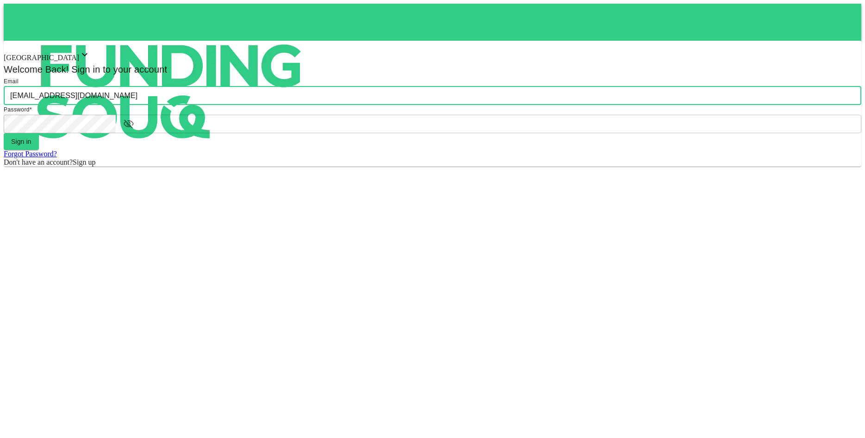
type input "[EMAIL_ADDRESS][DOMAIN_NAME]"
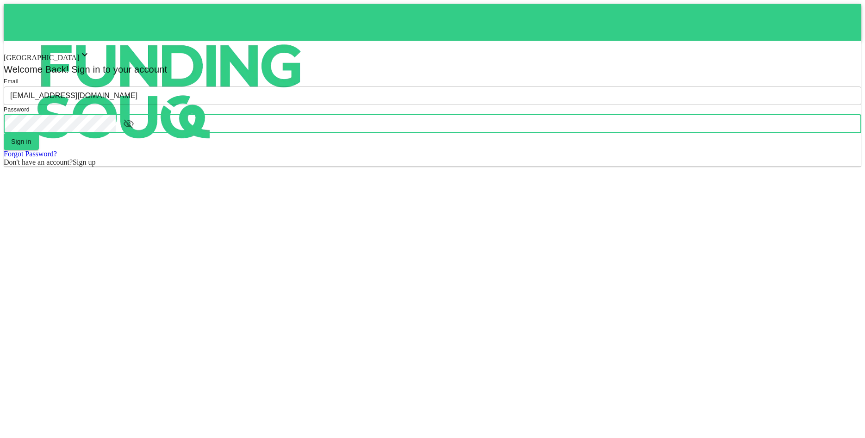
click at [134, 130] on icon "button" at bounding box center [128, 123] width 11 height 11
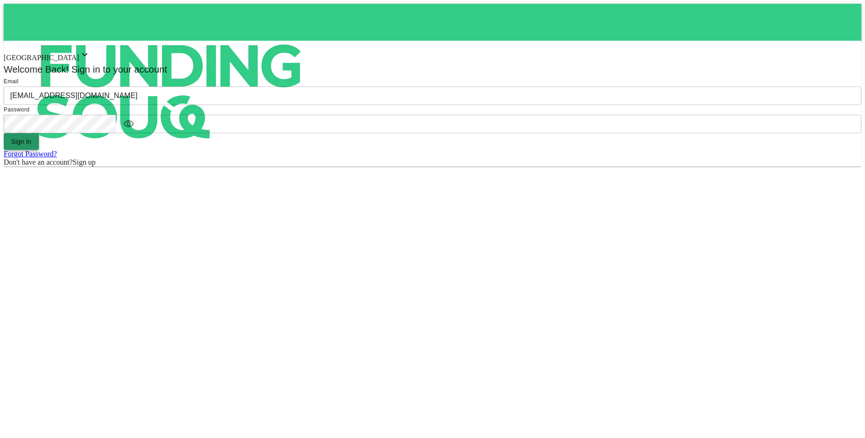
click at [39, 150] on button "Sign in" at bounding box center [21, 141] width 35 height 17
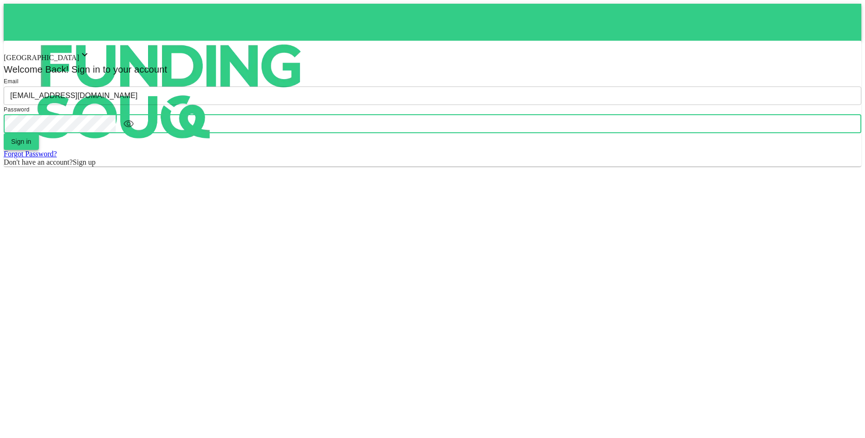
click at [39, 150] on button "Sign in" at bounding box center [21, 141] width 35 height 17
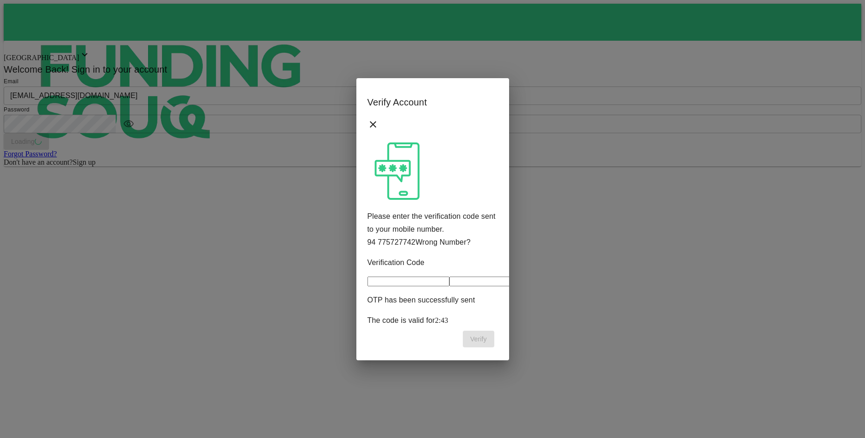
click at [446, 238] on link "Wrong Number?" at bounding box center [442, 242] width 55 height 8
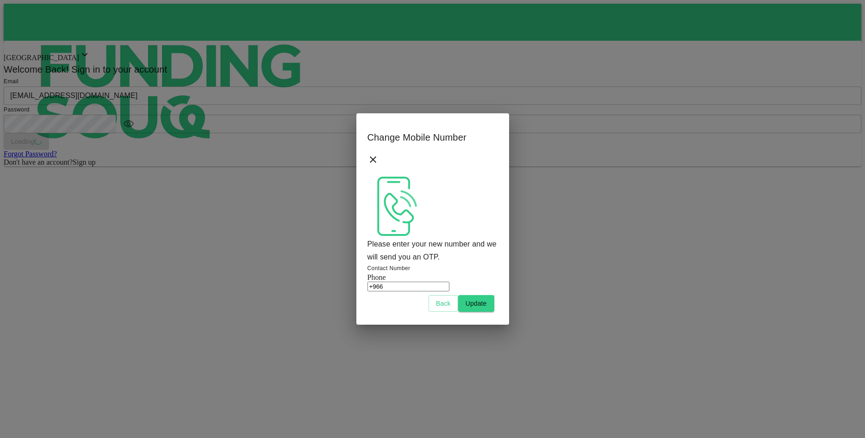
click at [449, 282] on input "+966" at bounding box center [408, 287] width 82 height 10
click at [439, 282] on input "+966" at bounding box center [408, 287] width 82 height 10
click at [443, 282] on input "+966" at bounding box center [408, 287] width 82 height 10
click at [409, 282] on input "+966" at bounding box center [408, 287] width 82 height 10
click at [377, 291] on div at bounding box center [432, 291] width 130 height 0
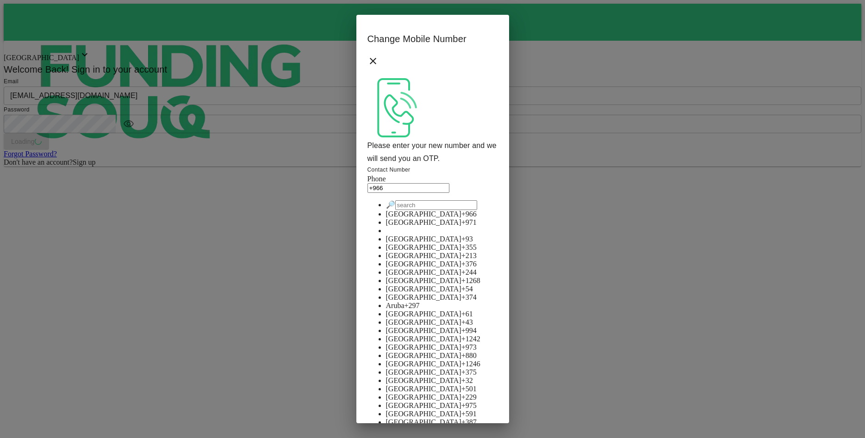
click at [375, 200] on div at bounding box center [432, 200] width 130 height 0
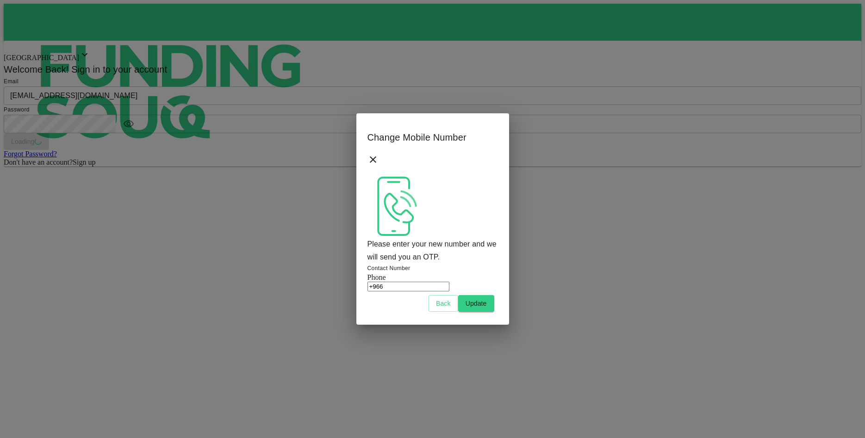
click at [449, 282] on input "+966" at bounding box center [408, 287] width 82 height 10
click at [381, 291] on div at bounding box center [432, 291] width 130 height 0
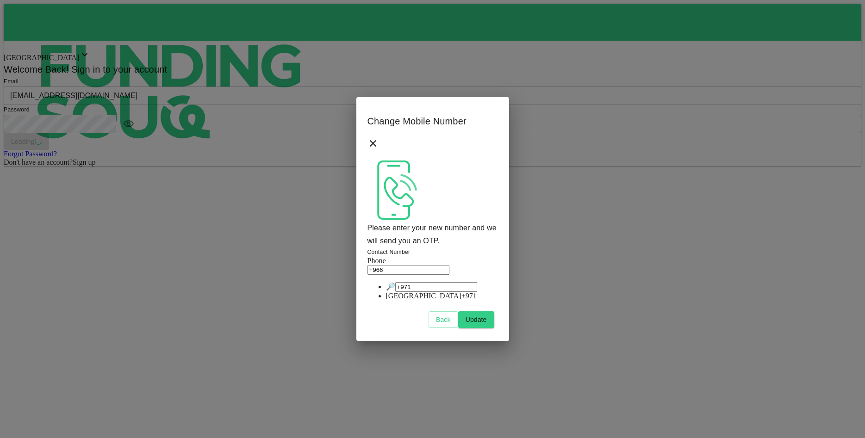
type input "+971"
click at [466, 300] on span "+971" at bounding box center [468, 296] width 15 height 8
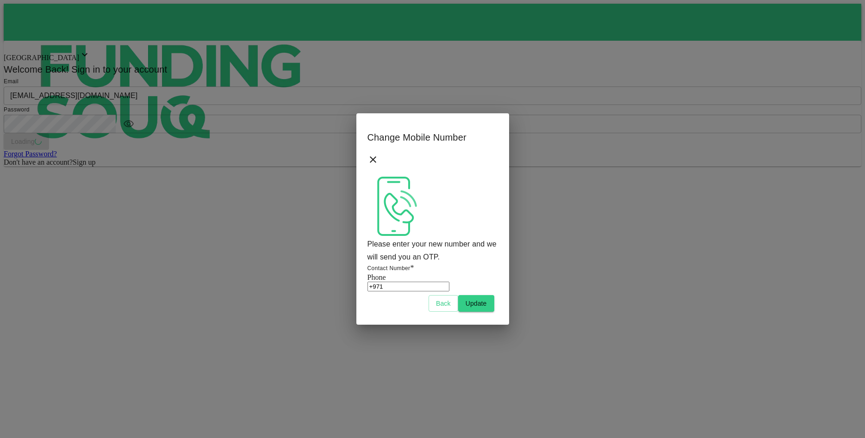
click at [444, 282] on input "+971" at bounding box center [408, 287] width 82 height 10
type input "[PHONE_NUMBER]"
click at [470, 307] on button "Update" at bounding box center [476, 303] width 36 height 17
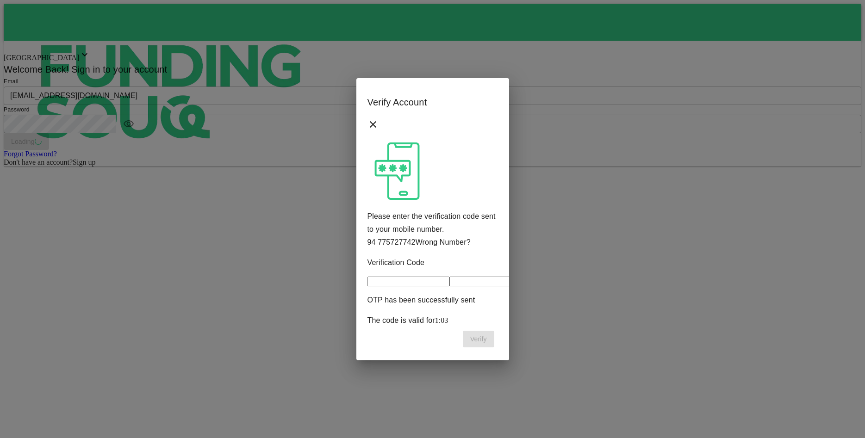
click at [447, 238] on link "Wrong Number?" at bounding box center [442, 242] width 55 height 8
